Goal: Information Seeking & Learning: Learn about a topic

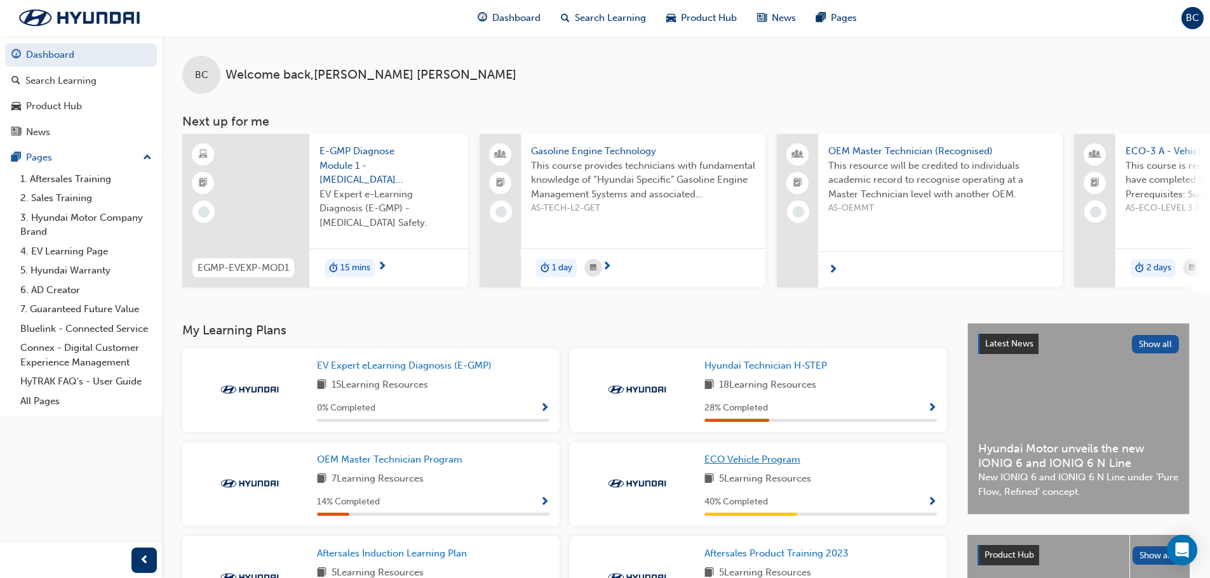
click at [782, 462] on span "ECO Vehicle Program" at bounding box center [752, 459] width 96 height 11
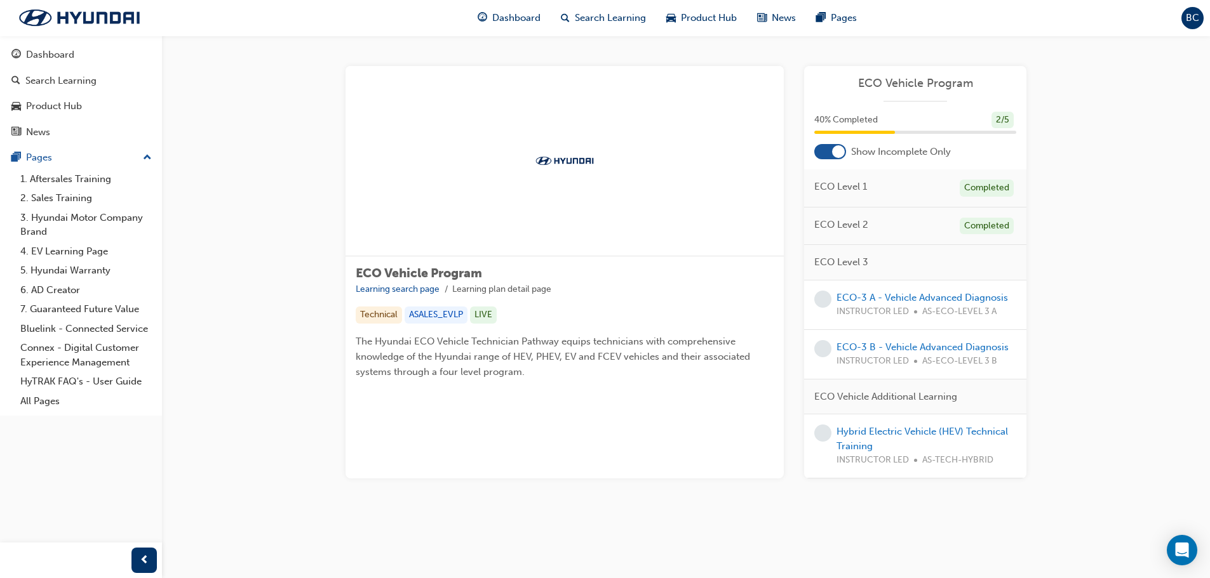
click at [838, 154] on div at bounding box center [838, 151] width 13 height 13
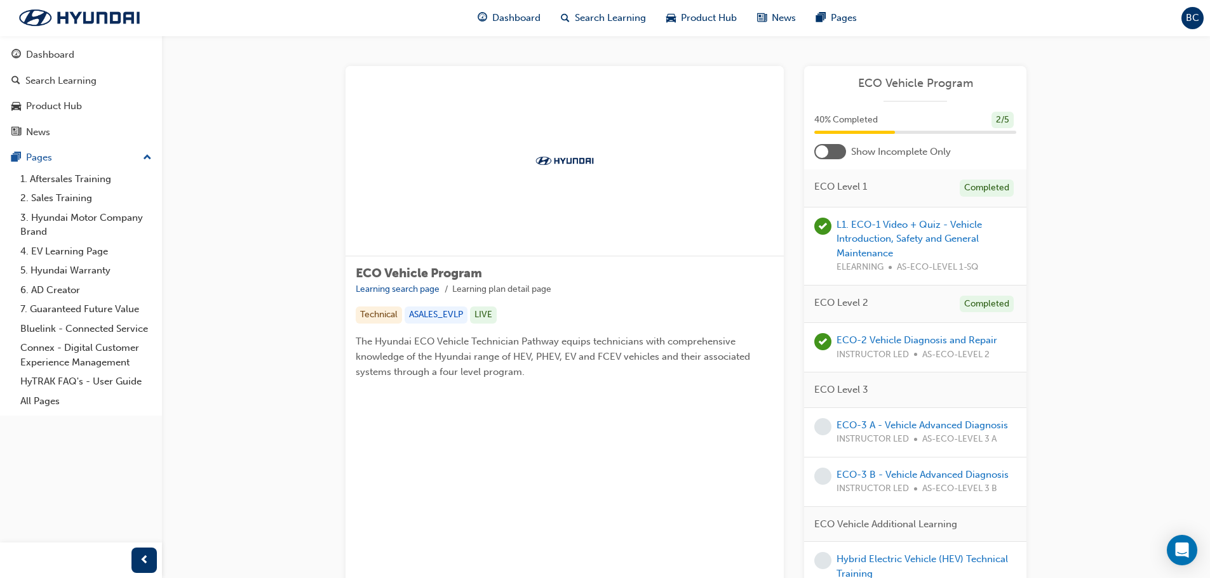
click at [824, 149] on div at bounding box center [821, 151] width 13 height 13
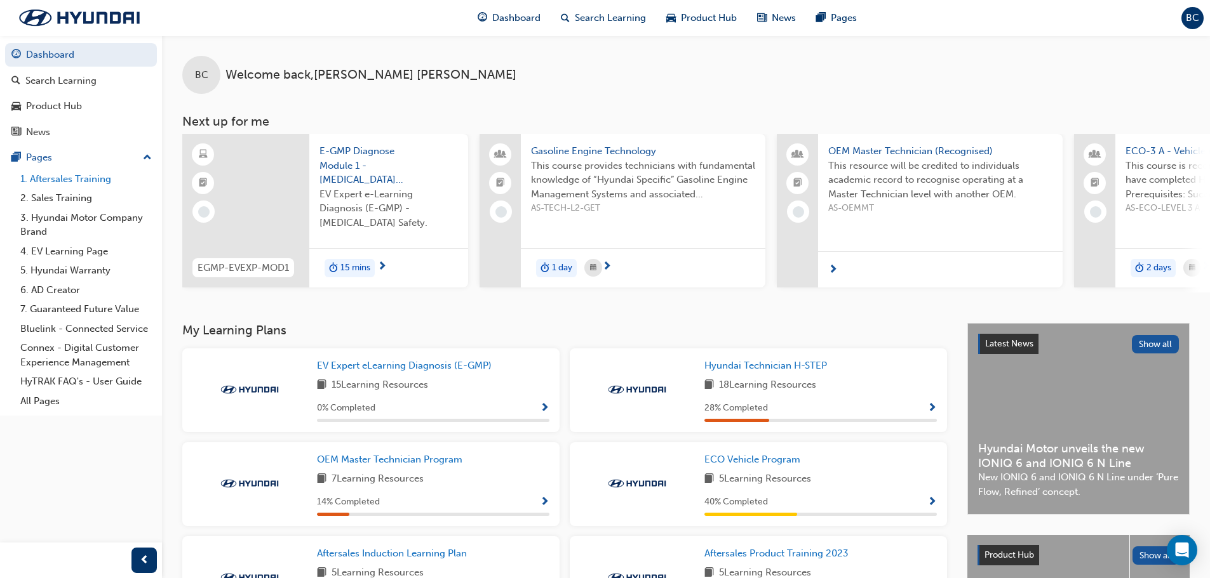
click at [76, 179] on link "1. Aftersales Training" at bounding box center [86, 180] width 142 height 20
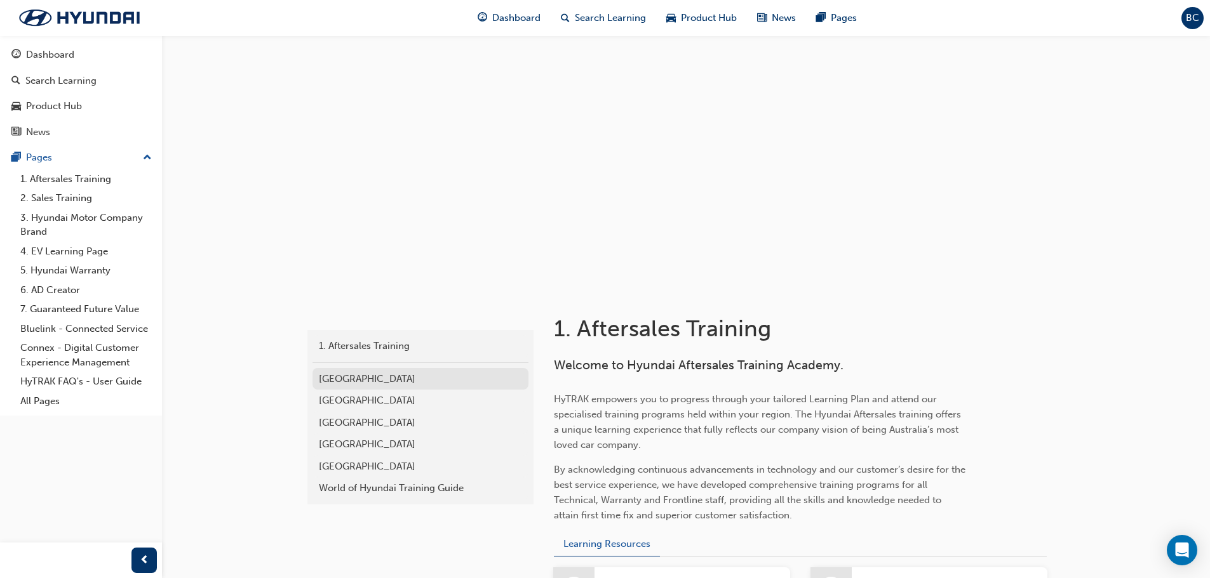
click at [361, 375] on div "[GEOGRAPHIC_DATA]" at bounding box center [420, 379] width 203 height 15
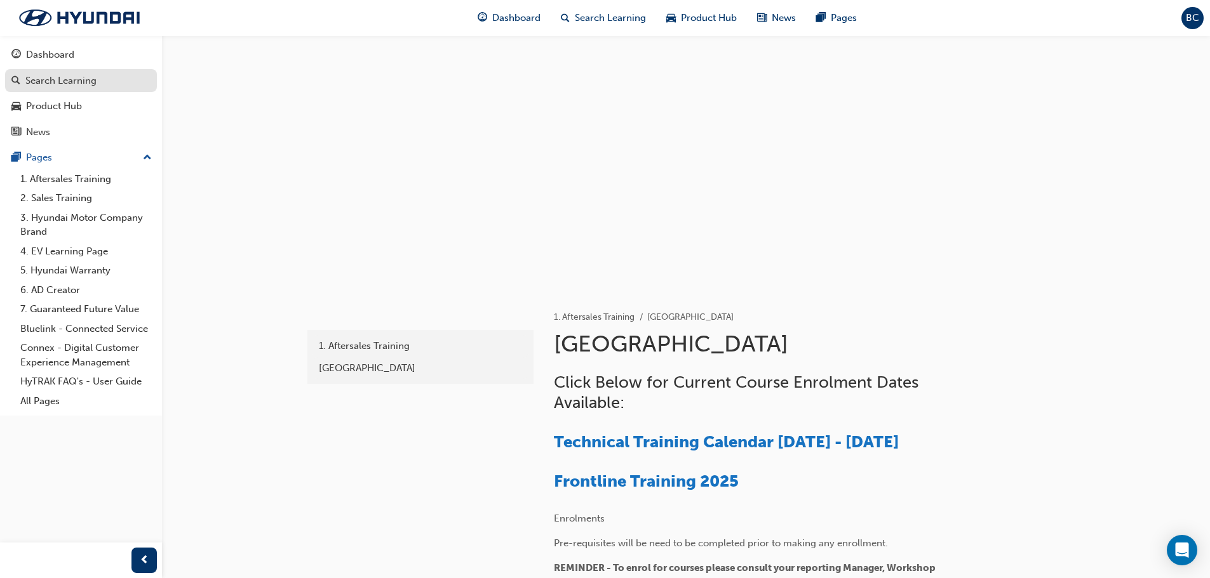
click at [54, 79] on div "Search Learning" at bounding box center [60, 81] width 71 height 15
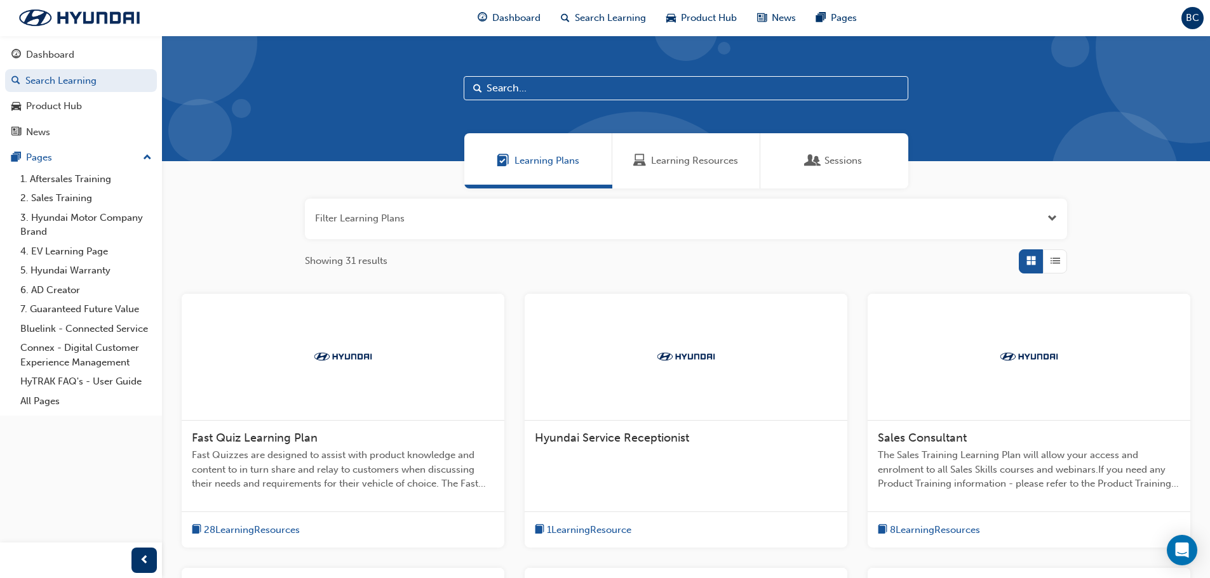
click at [818, 158] on span "Sessions" at bounding box center [812, 161] width 13 height 15
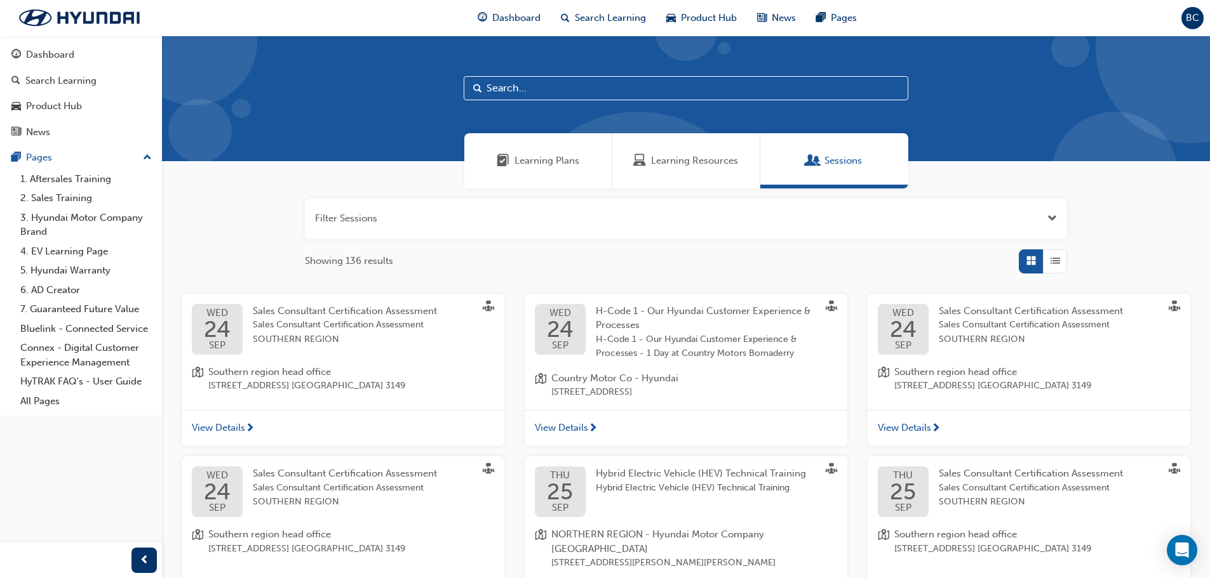
click at [1052, 220] on span "Open the filter" at bounding box center [1052, 218] width 10 height 15
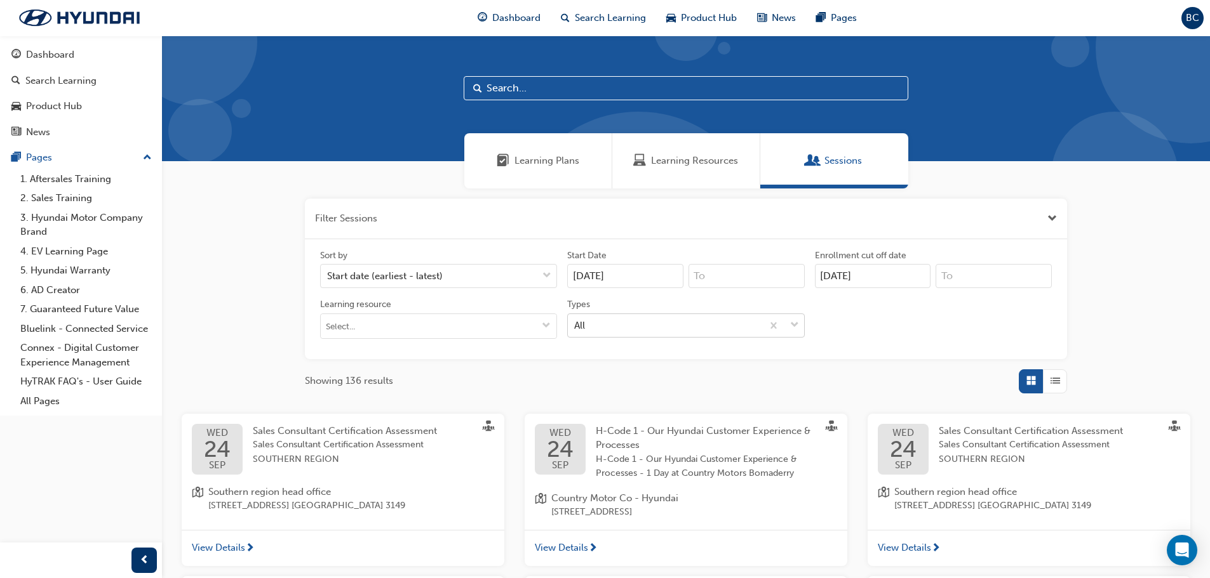
click at [671, 321] on div "All" at bounding box center [665, 325] width 194 height 22
click at [575, 321] on input "Types All" at bounding box center [574, 324] width 1 height 11
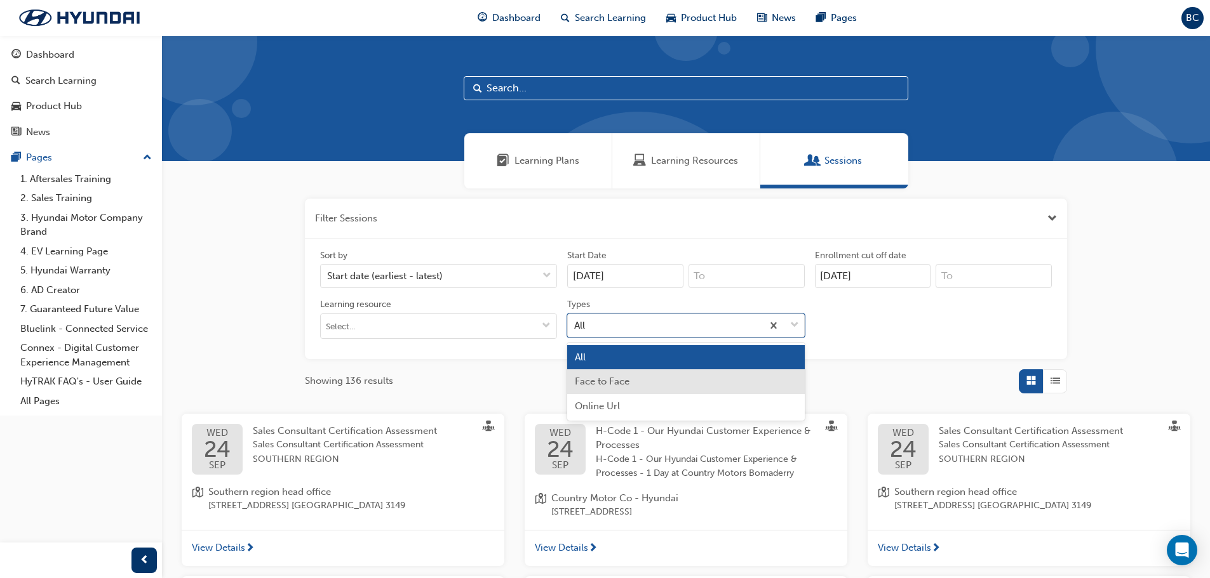
click at [618, 378] on span "Face to Face" at bounding box center [602, 381] width 55 height 11
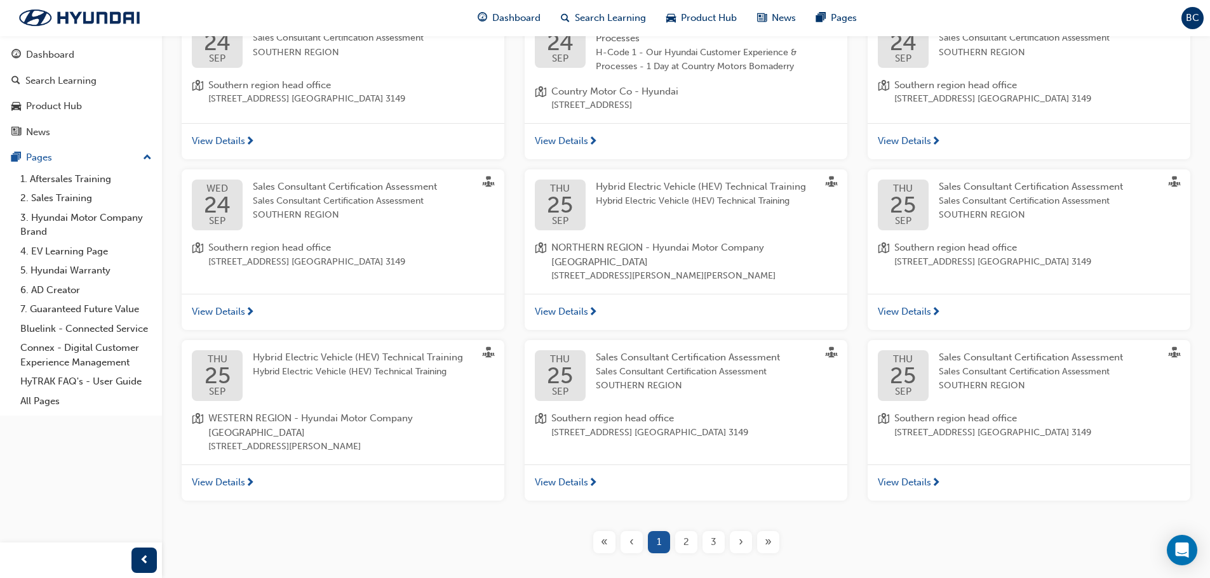
scroll to position [436, 0]
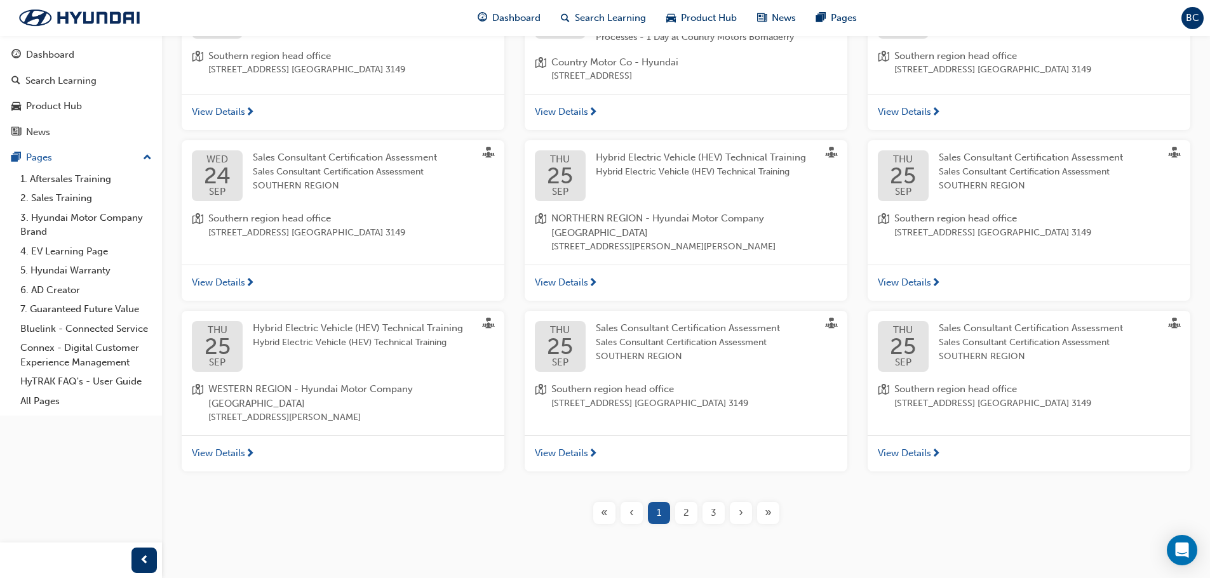
click at [713, 506] on span "3" at bounding box center [714, 513] width 6 height 15
click at [712, 506] on span "3" at bounding box center [714, 513] width 6 height 15
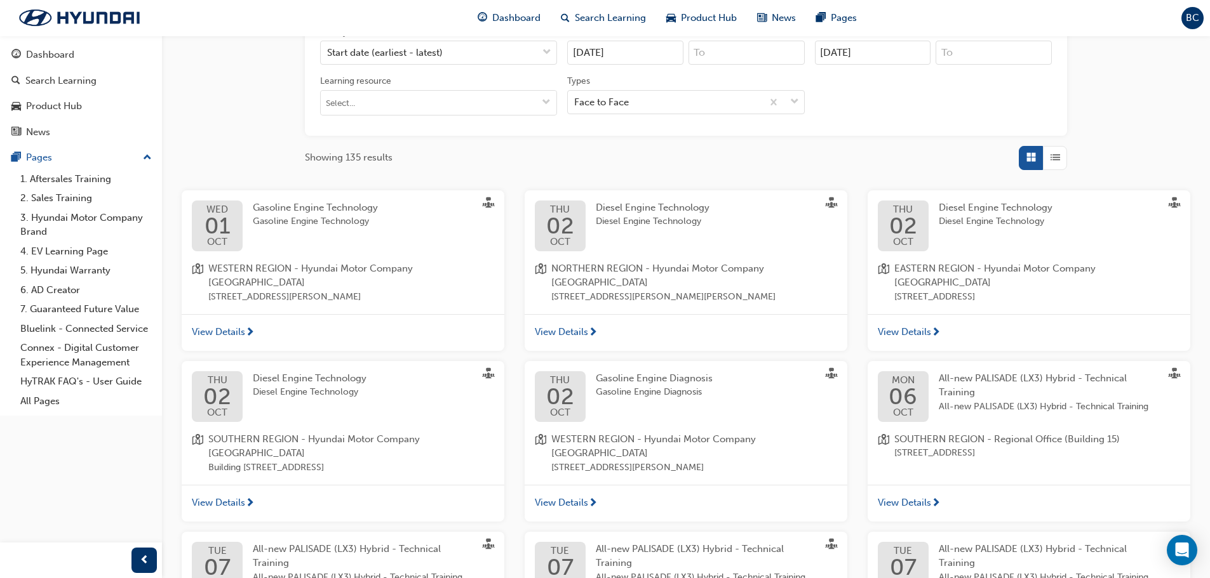
scroll to position [430, 0]
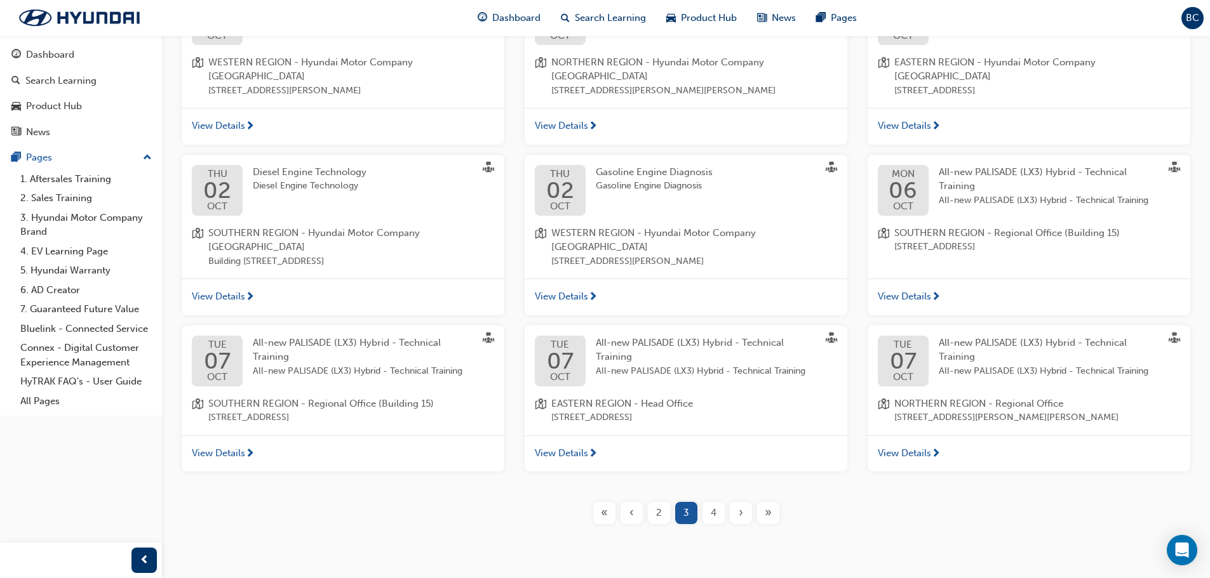
click at [740, 506] on span "›" at bounding box center [740, 513] width 4 height 15
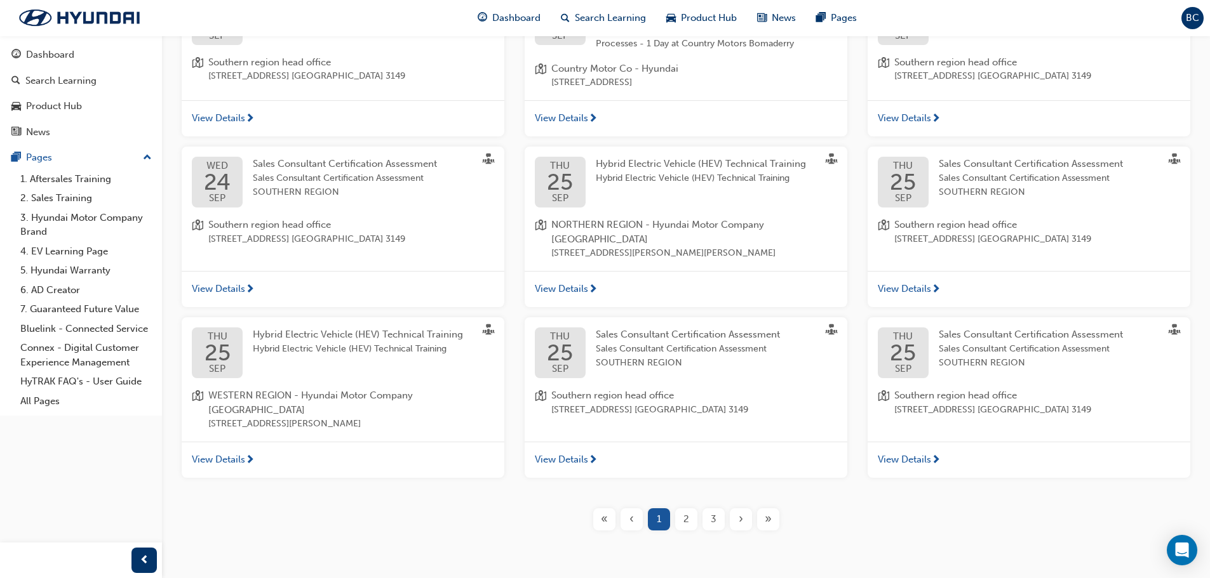
click at [740, 512] on span "›" at bounding box center [740, 519] width 4 height 15
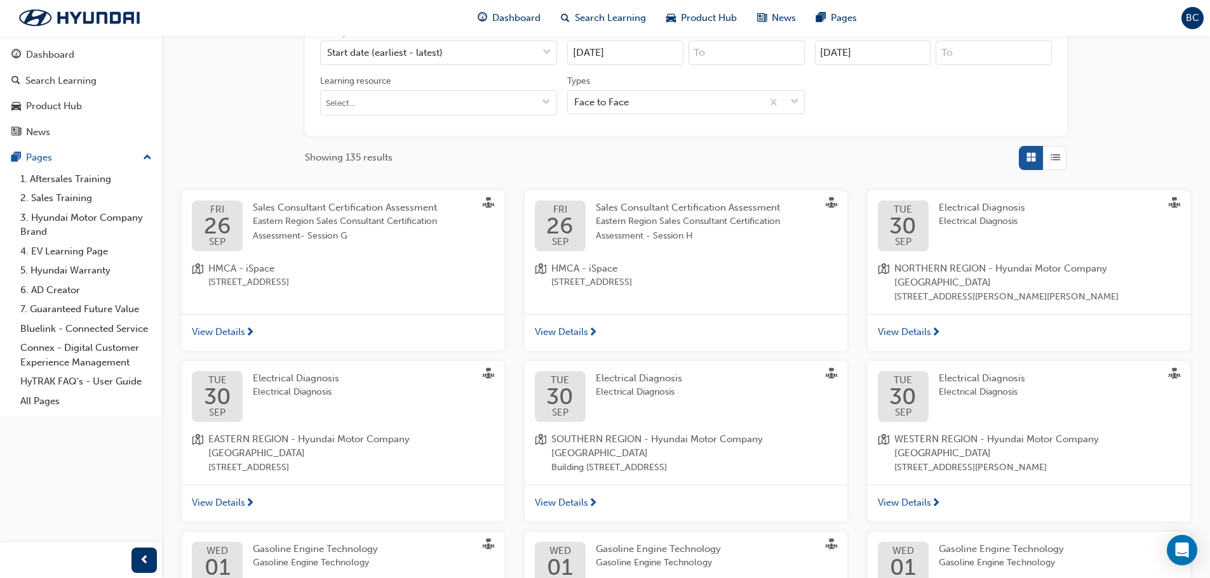
scroll to position [430, 0]
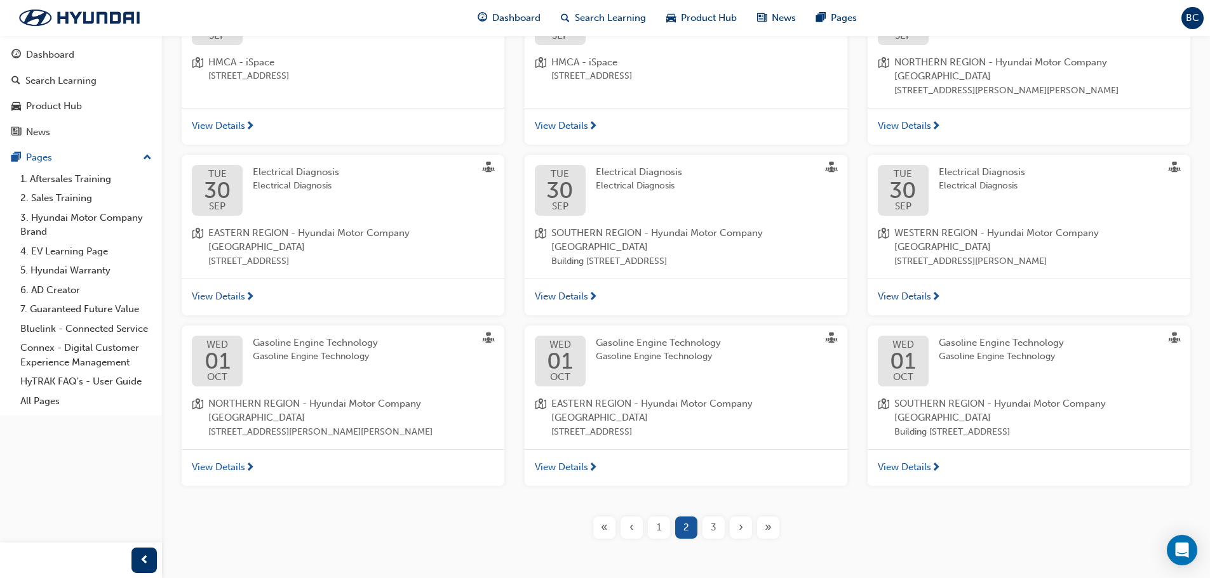
click at [740, 521] on span "›" at bounding box center [740, 528] width 4 height 15
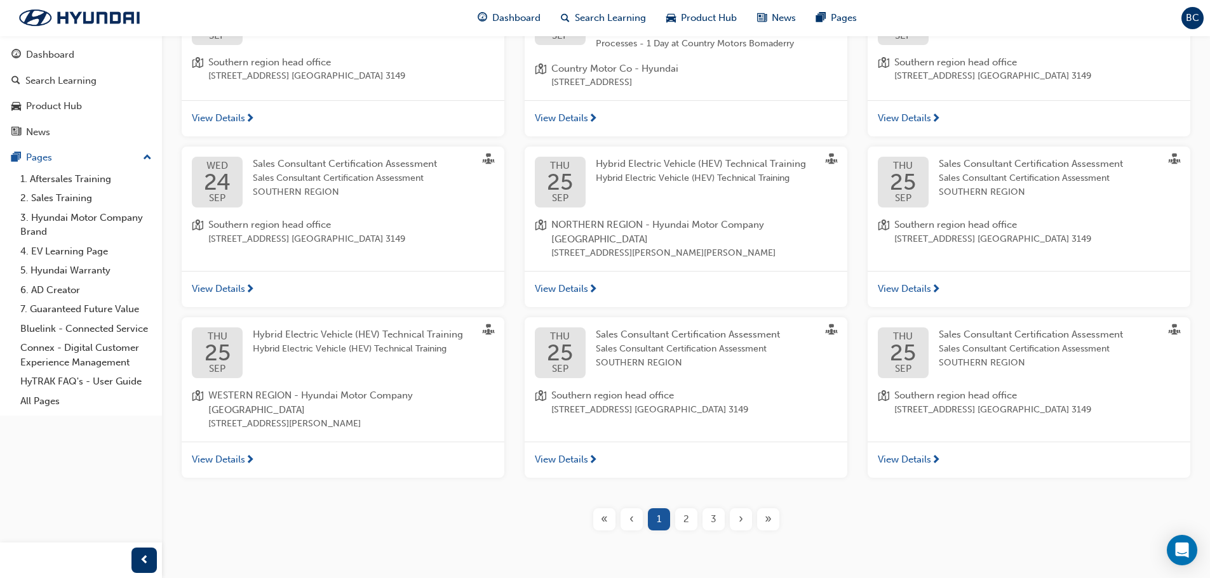
click at [740, 512] on span "›" at bounding box center [740, 519] width 4 height 15
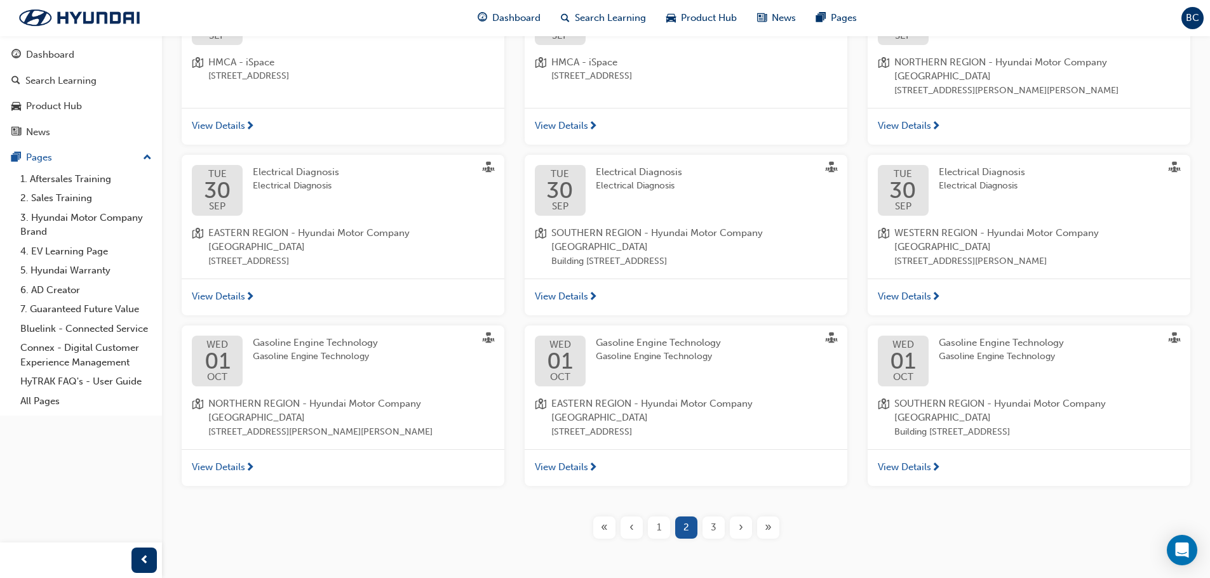
click at [740, 521] on span "›" at bounding box center [740, 528] width 4 height 15
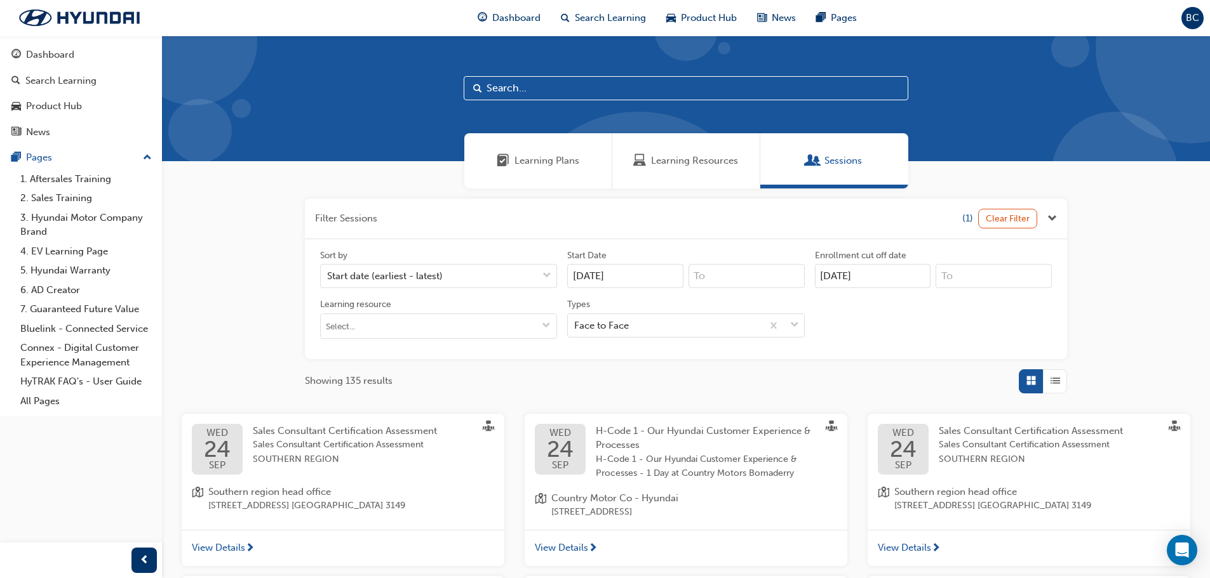
click at [545, 90] on input "text" at bounding box center [686, 88] width 444 height 24
type input "eco"
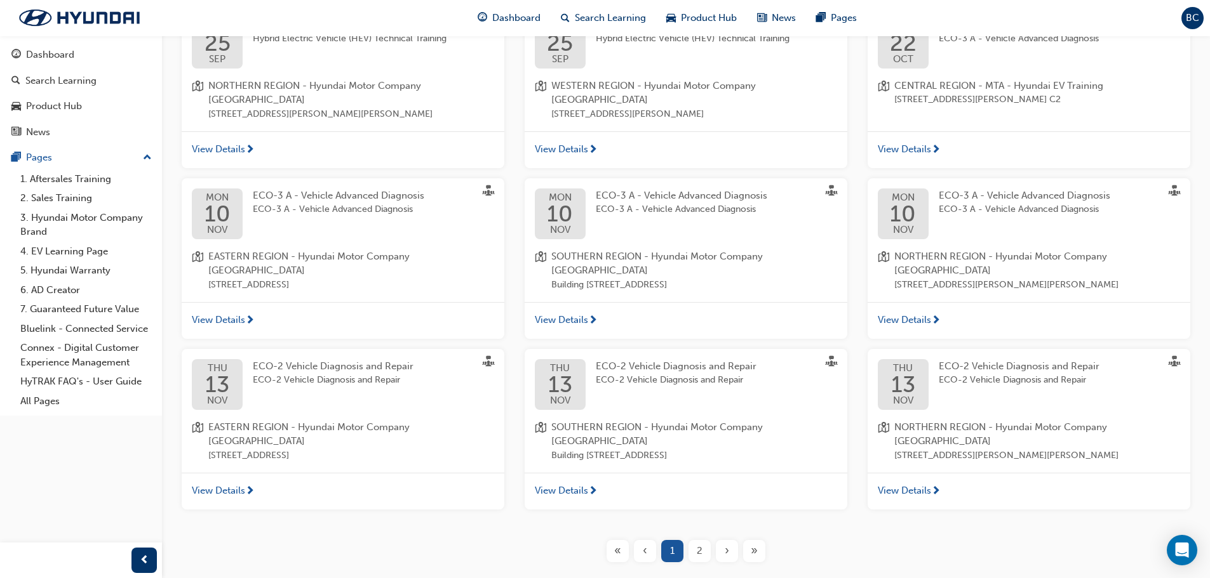
scroll to position [430, 0]
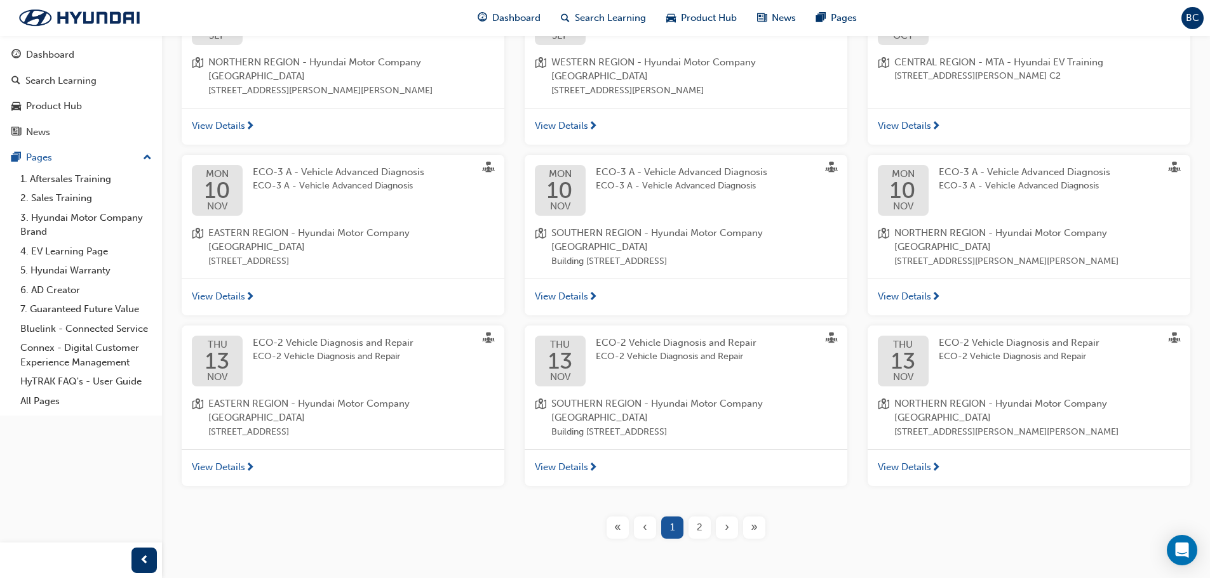
click at [300, 350] on span "ECO-2 Vehicle Diagnosis and Repair" at bounding box center [333, 357] width 161 height 15
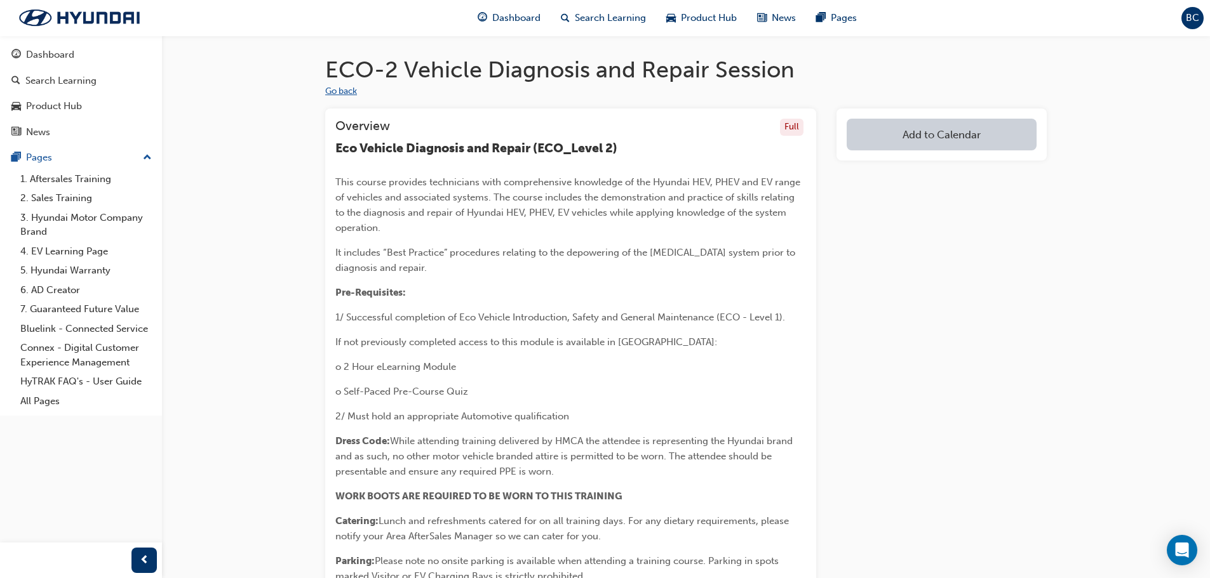
click at [349, 89] on button "Go back" at bounding box center [341, 91] width 32 height 15
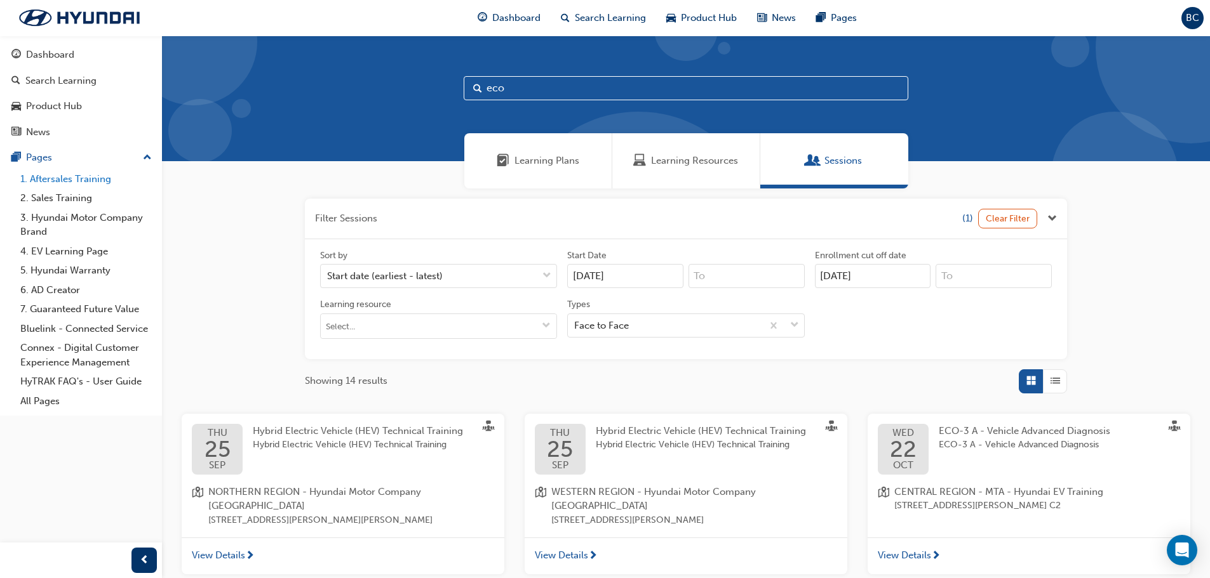
click at [50, 177] on link "1. Aftersales Training" at bounding box center [86, 180] width 142 height 20
